Goal: Task Accomplishment & Management: Complete application form

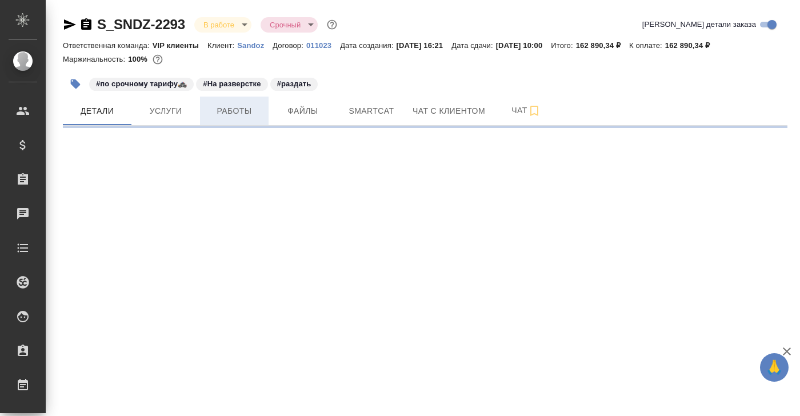
select select "RU"
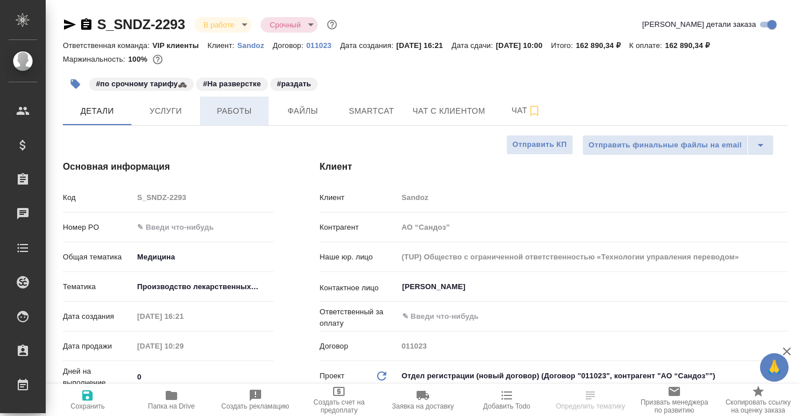
type textarea "x"
type input "[PERSON_NAME]"
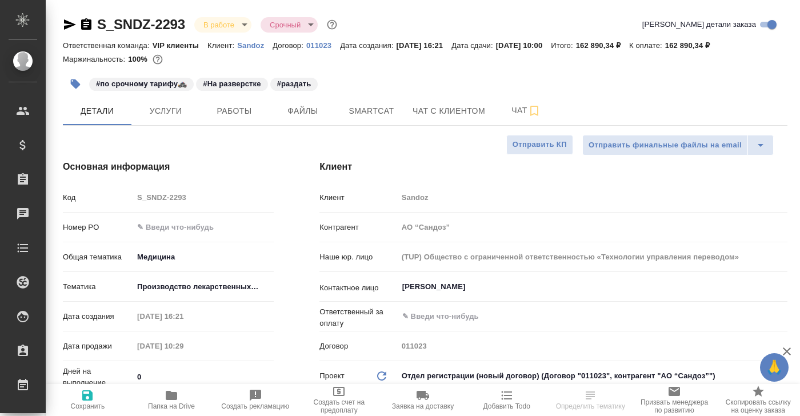
type textarea "x"
select select "RU"
